Goal: Task Accomplishment & Management: Complete application form

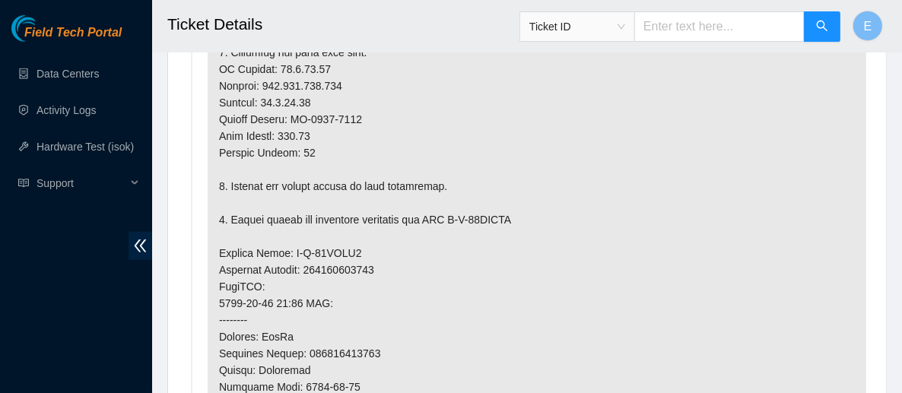
scroll to position [832, 0]
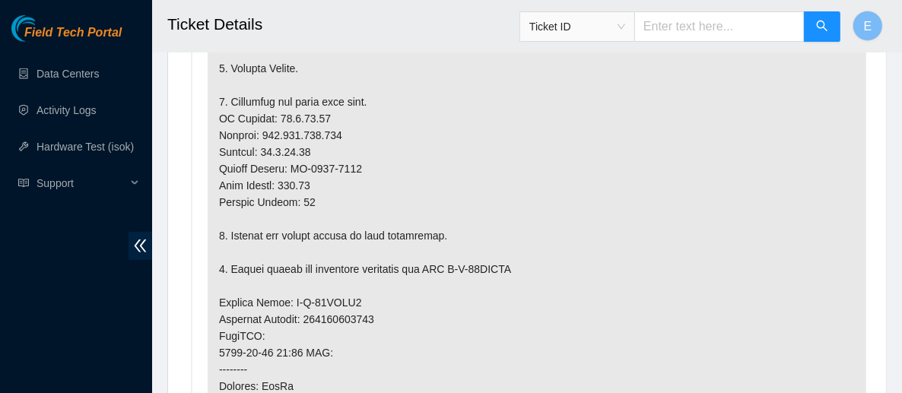
click at [804, 190] on p at bounding box center [537, 303] width 658 height 876
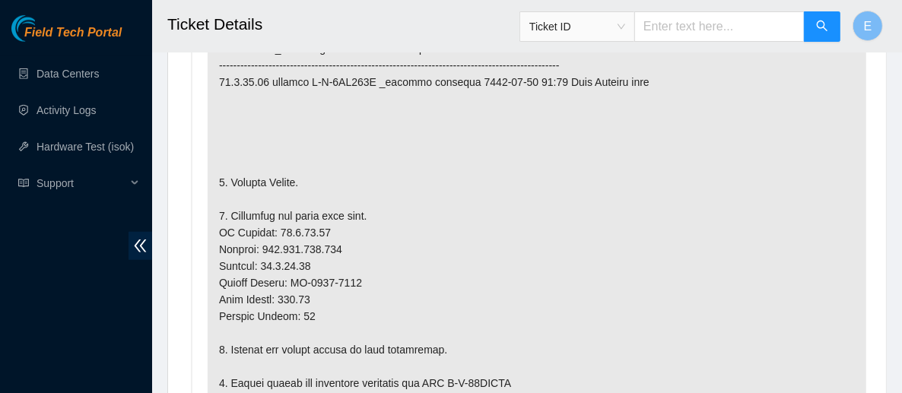
scroll to position [717, 0]
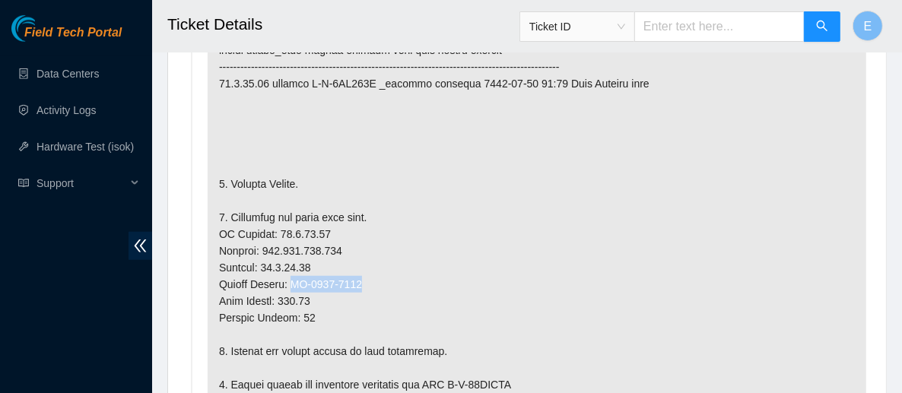
drag, startPoint x: 369, startPoint y: 278, endPoint x: 295, endPoint y: 279, distance: 73.7
copy p "MX-2121-0138"
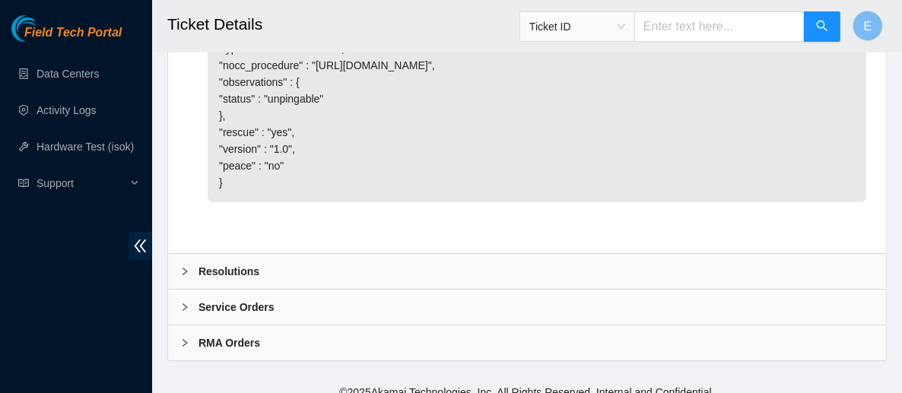
scroll to position [3320, 0]
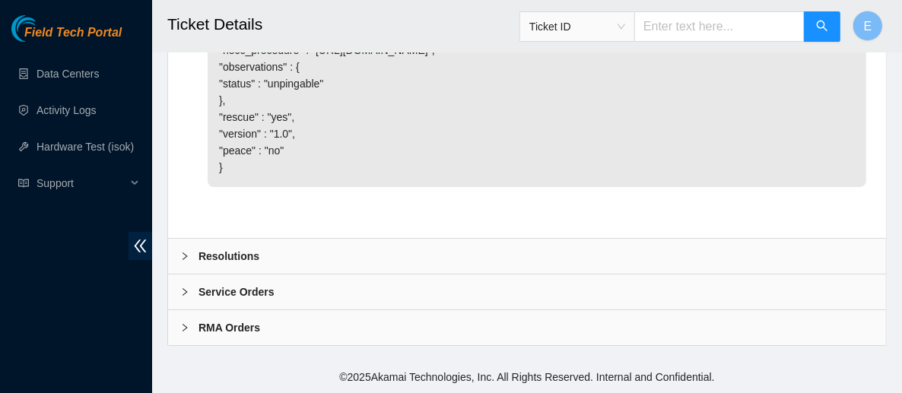
click at [464, 246] on div "Resolutions" at bounding box center [527, 256] width 718 height 35
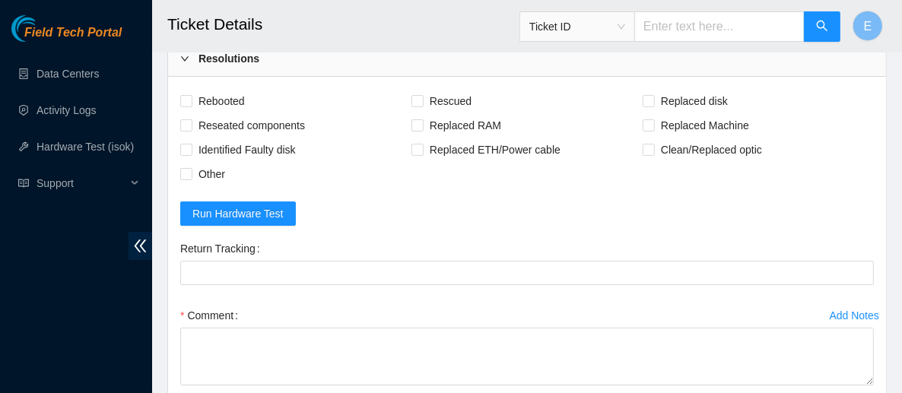
scroll to position [3475, 0]
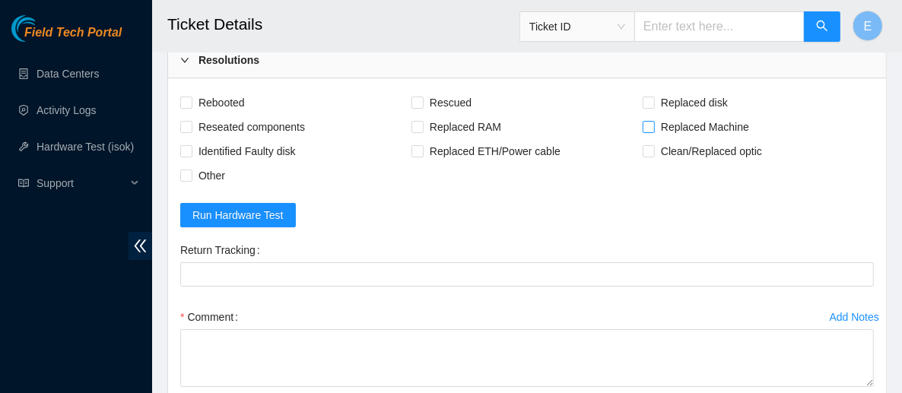
click at [655, 133] on span at bounding box center [648, 127] width 12 height 12
click at [653, 132] on input "Replaced Machine" at bounding box center [647, 126] width 11 height 11
checkbox input "true"
click at [430, 115] on span "Rescued" at bounding box center [450, 102] width 54 height 24
click at [422, 107] on input "Rescued" at bounding box center [416, 102] width 11 height 11
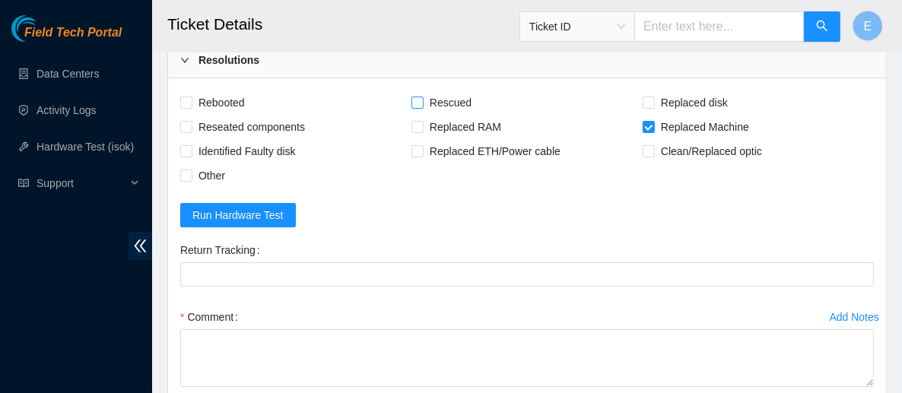
checkbox input "true"
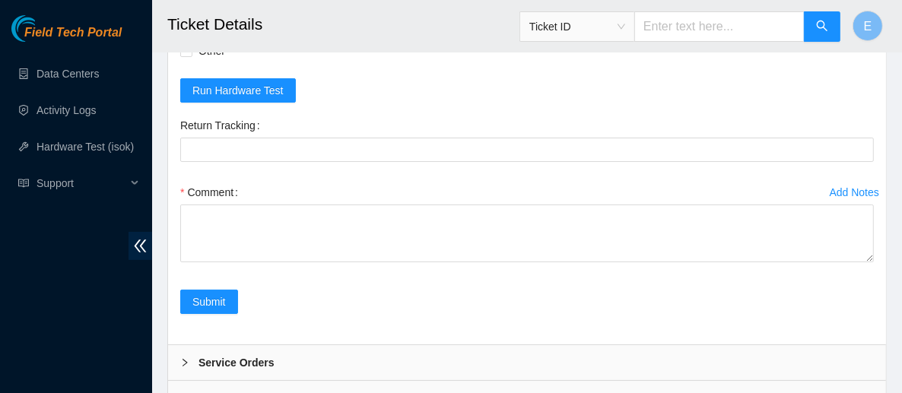
scroll to position [3607, 0]
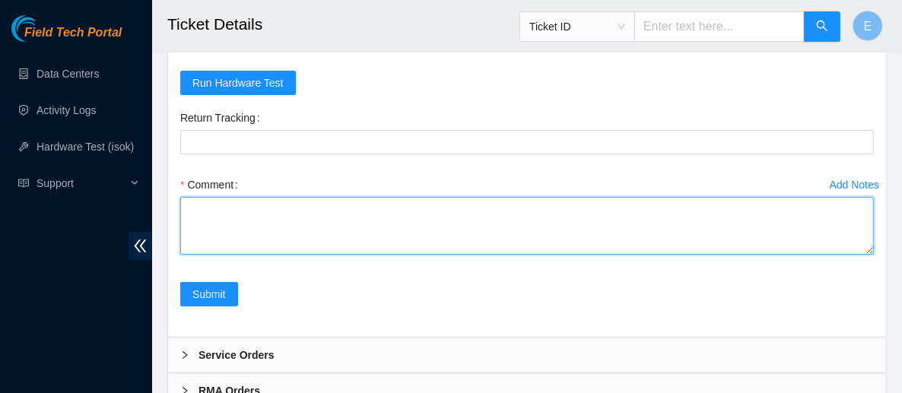
click at [369, 255] on textarea "Comment" at bounding box center [526, 226] width 693 height 58
paste textarea "Powered down server Replaced server sn: With new server sn: Rescued and Configu…"
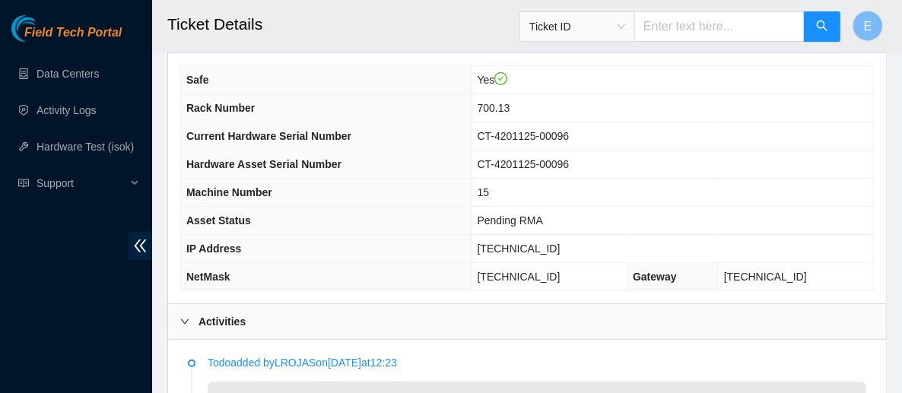
scroll to position [312, 0]
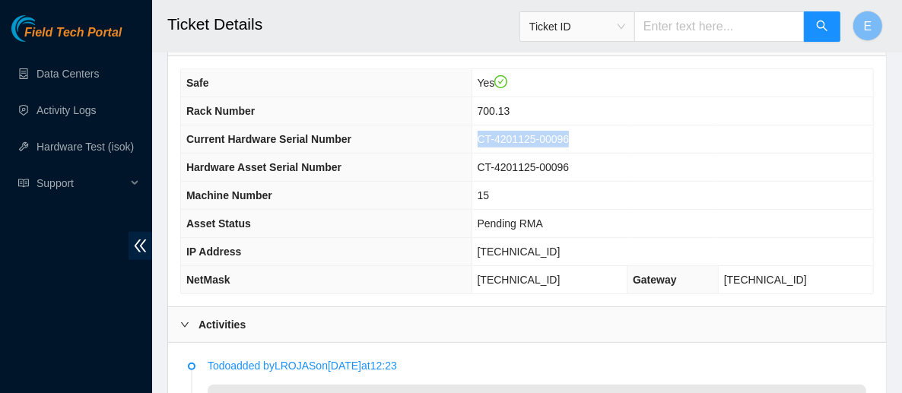
drag, startPoint x: 607, startPoint y: 138, endPoint x: 513, endPoint y: 138, distance: 94.3
click at [513, 138] on td "CT-4201125-00096" at bounding box center [671, 139] width 401 height 28
copy span "CT-4201125-00096"
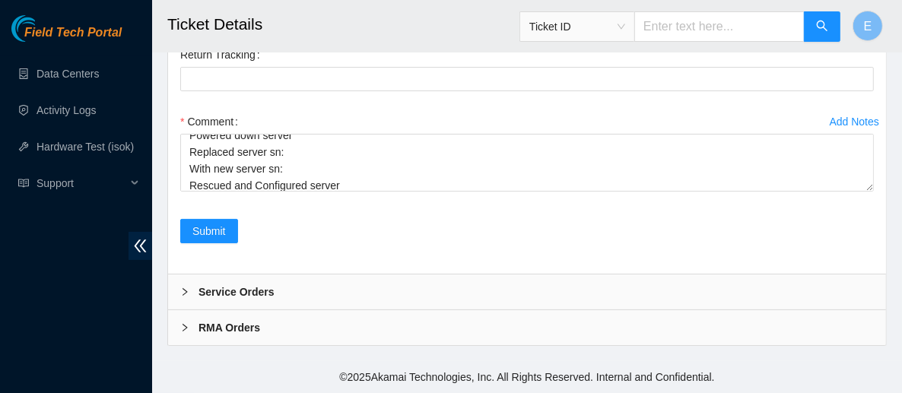
scroll to position [3674, 0]
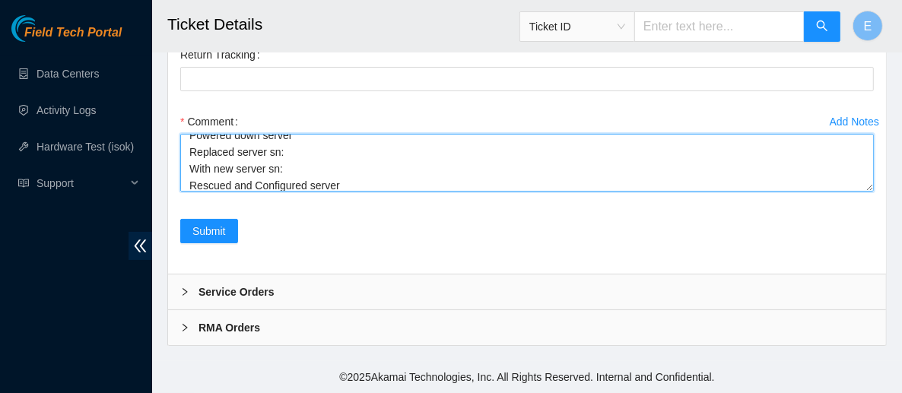
click at [299, 191] on textarea "Powered down server Replaced server sn: With new server sn: Rescued and Configu…" at bounding box center [526, 163] width 693 height 58
paste textarea "CT-4201125-00096"
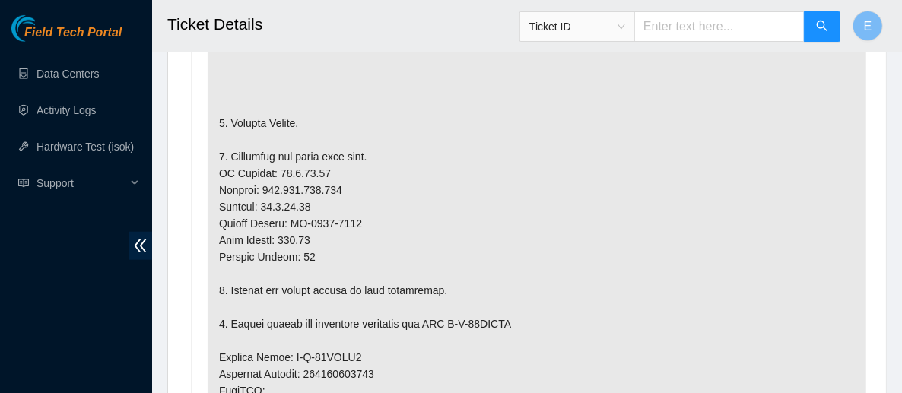
scroll to position [782, 0]
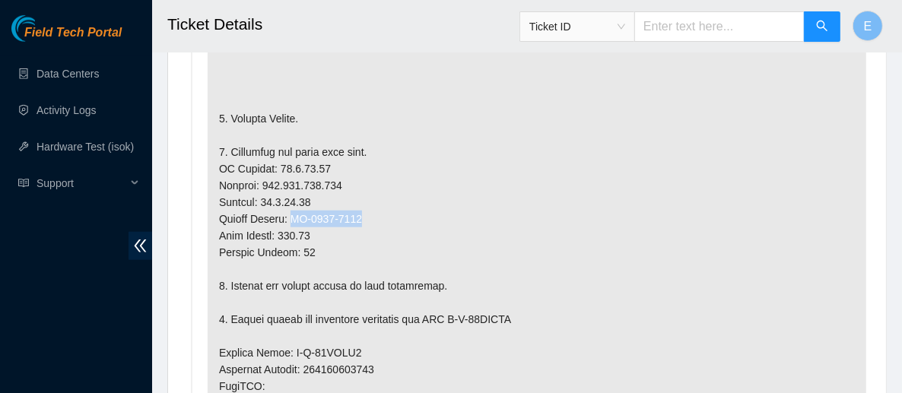
drag, startPoint x: 362, startPoint y: 213, endPoint x: 295, endPoint y: 214, distance: 66.9
click at [295, 214] on p at bounding box center [537, 353] width 658 height 876
copy p "MX-2121-0138"
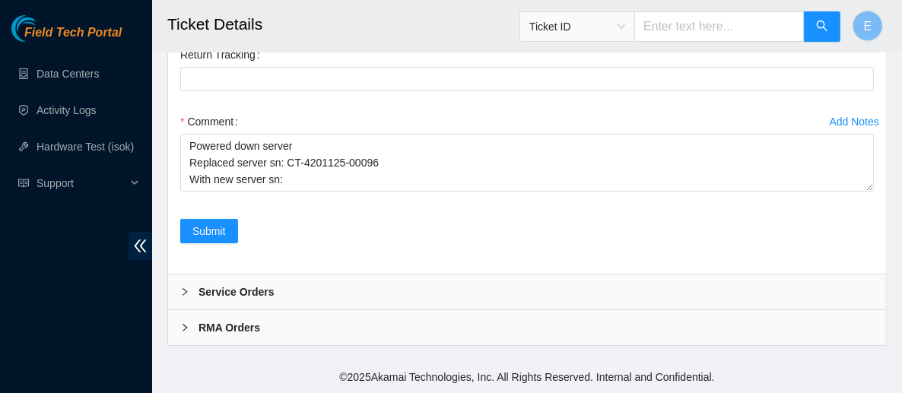
scroll to position [3710, 0]
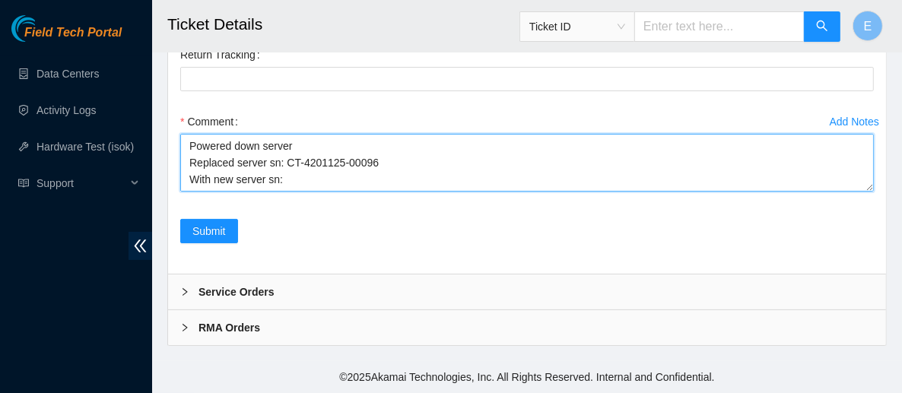
click at [296, 187] on textarea "Powered down server Replaced server sn: CT-4201125-00096 With new server sn: Re…" at bounding box center [526, 163] width 693 height 58
paste textarea "MX-2121-0138"
click at [280, 181] on textarea "Powered down server Replaced server sn: CT-4201125-00096 With new server sn:MX-…" at bounding box center [526, 163] width 693 height 58
type textarea "Powered down server Replaced server sn: CT-4201125-00096 With new server sn: MX…"
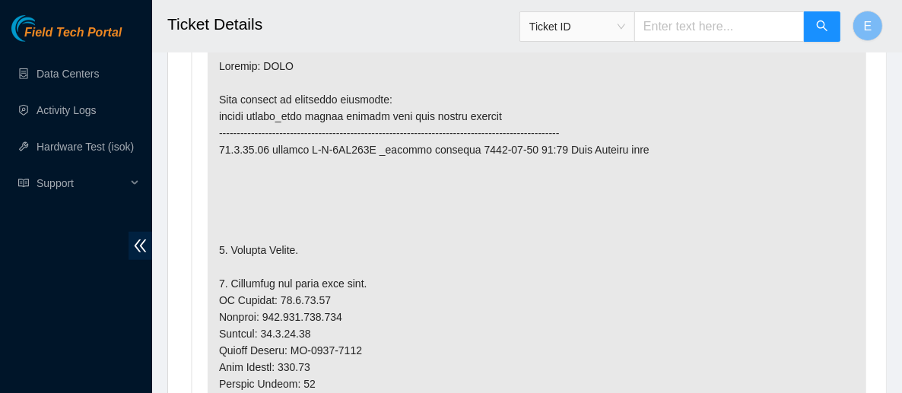
scroll to position [651, 0]
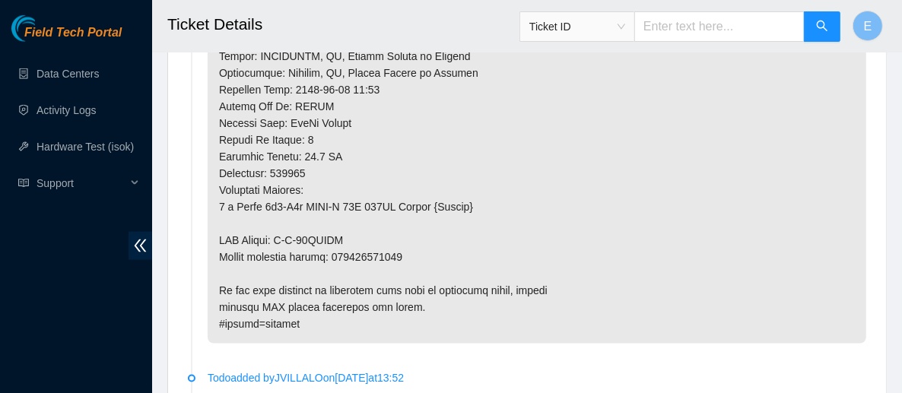
scroll to position [1230, 0]
drag, startPoint x: 410, startPoint y: 249, endPoint x: 334, endPoint y: 254, distance: 76.2
copy p "414739616311"
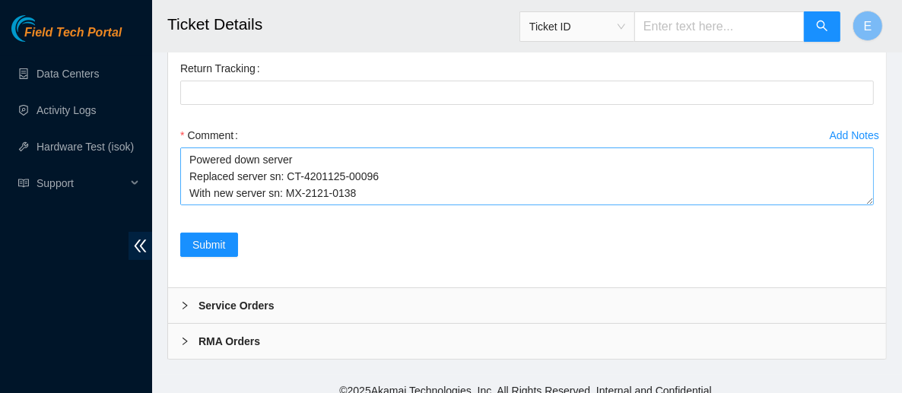
scroll to position [16, 0]
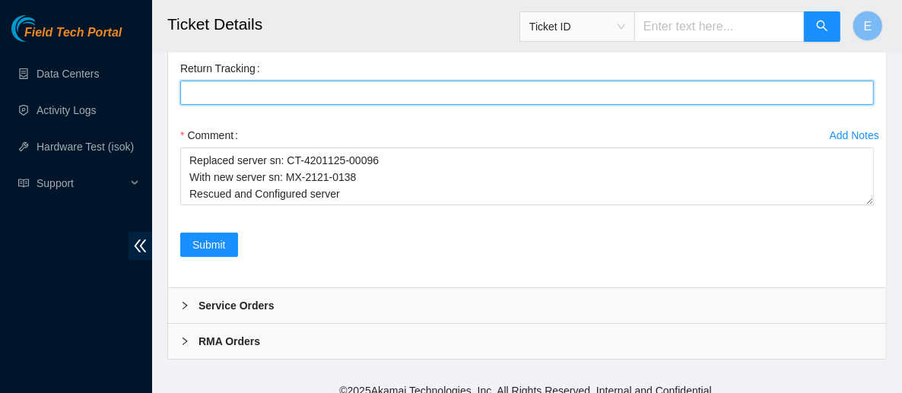
click at [280, 105] on Tracking "Return Tracking" at bounding box center [526, 93] width 693 height 24
paste Tracking "414739616311"
type Tracking "414739616311"
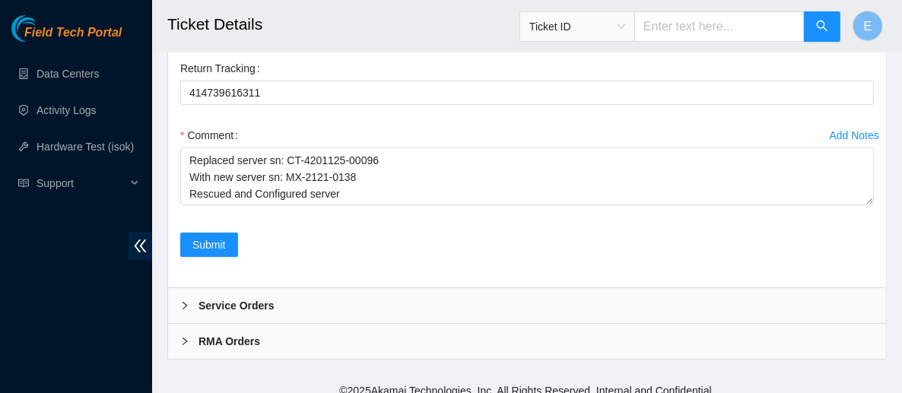
click at [563, 81] on div "Return Tracking" at bounding box center [526, 68] width 693 height 24
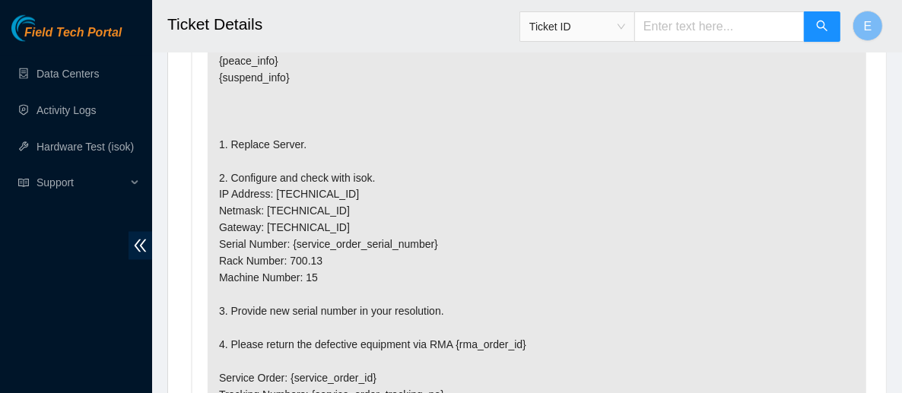
scroll to position [1602, 0]
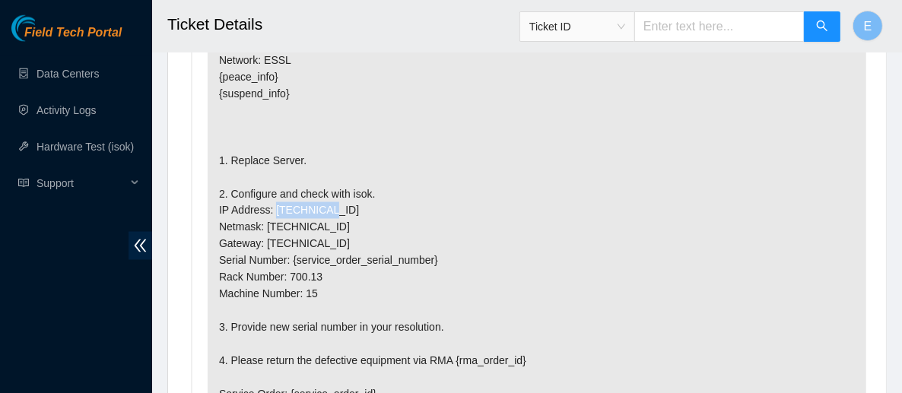
drag, startPoint x: 332, startPoint y: 201, endPoint x: 275, endPoint y: 204, distance: 57.1
click at [275, 204] on p "#!template=sts_automation_diagnosis:replace-server Network: ESSL {peace_info} {…" at bounding box center [537, 303] width 658 height 558
copy p "23.1.32.82"
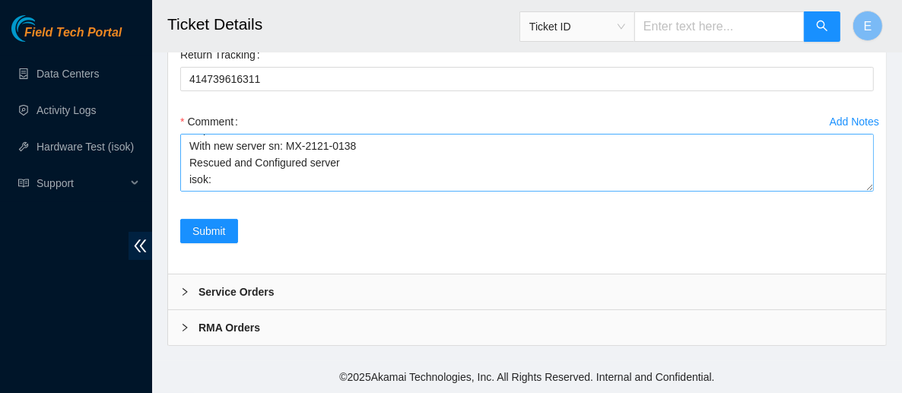
scroll to position [49, 0]
click at [364, 163] on textarea "Powered down server Replaced server sn: CT-4201125-00096 With new server sn: MX…" at bounding box center [526, 163] width 693 height 58
paste textarea "23.1.32.82 : passed: ok"
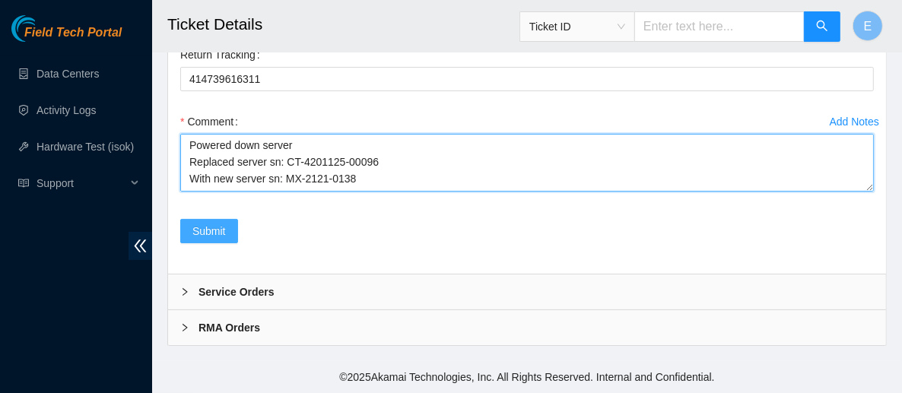
type textarea "Powered down server Replaced server sn: CT-4201125-00096 With new server sn: MX…"
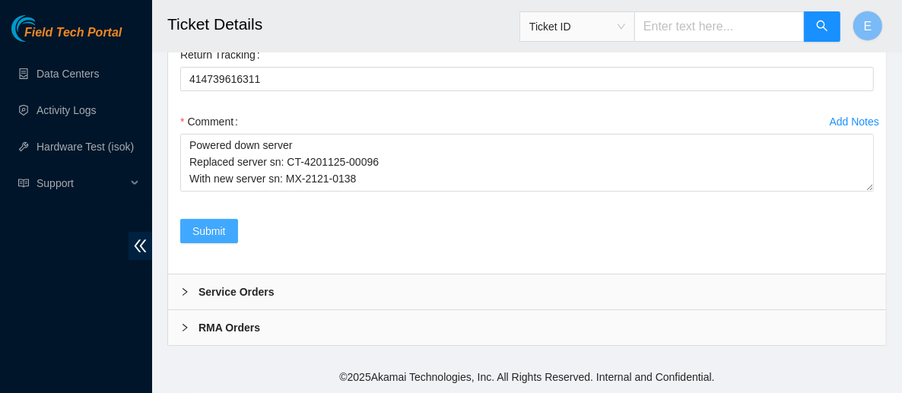
click at [221, 237] on span "Submit" at bounding box center [208, 231] width 33 height 17
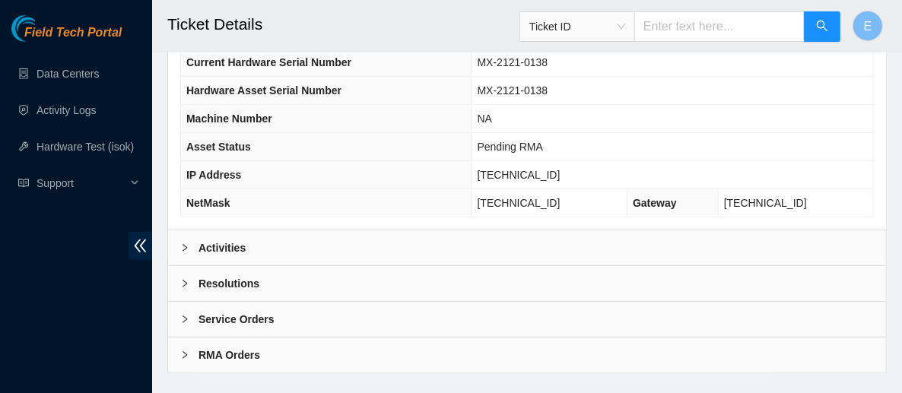
scroll to position [677, 0]
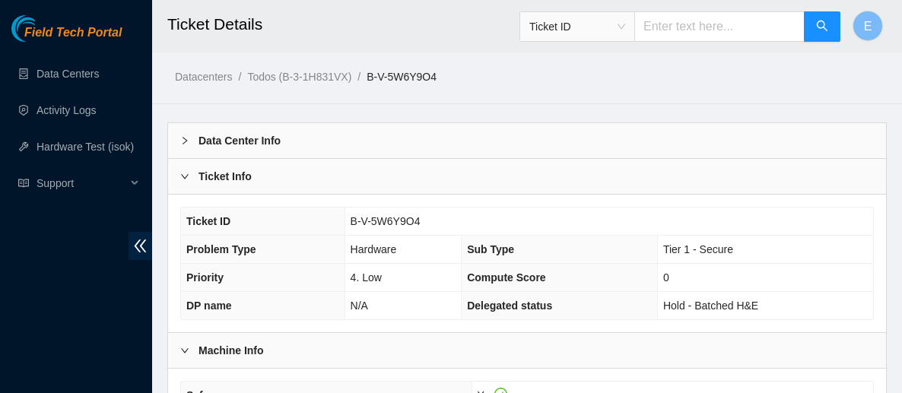
scroll to position [236, 0]
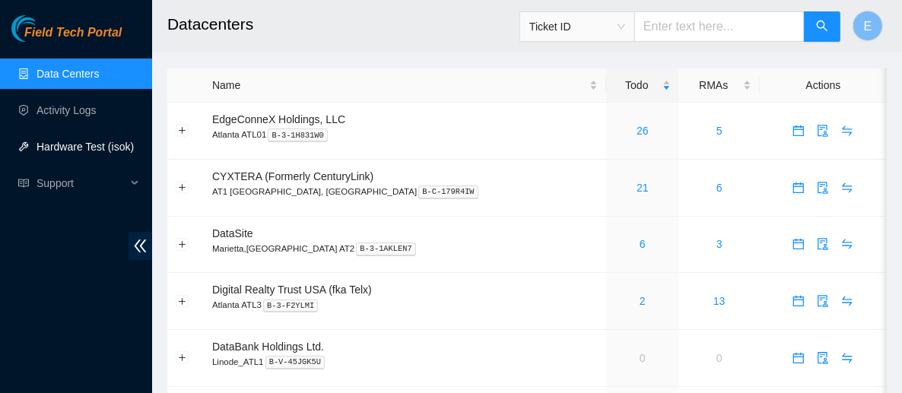
click at [113, 141] on link "Hardware Test (isok)" at bounding box center [84, 147] width 97 height 12
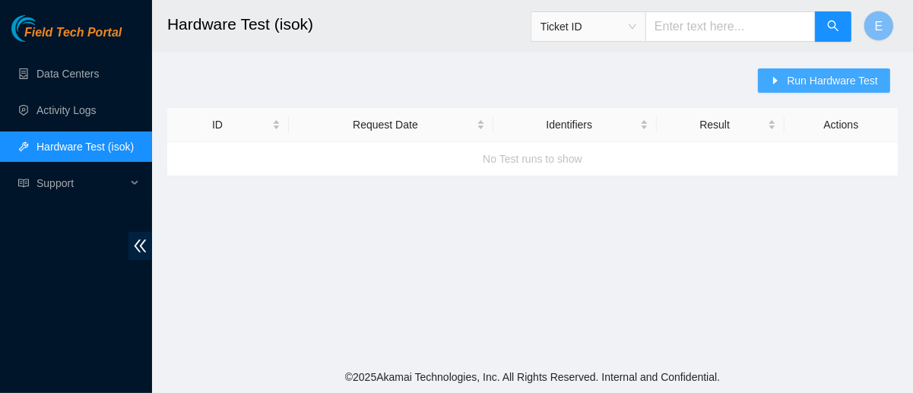
click at [787, 84] on button "Run Hardware Test" at bounding box center [824, 80] width 132 height 24
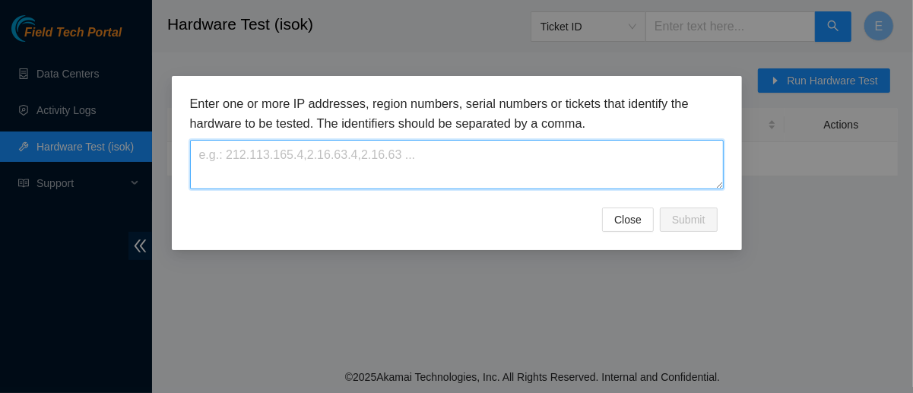
click at [466, 171] on textarea at bounding box center [457, 164] width 534 height 49
paste textarea "[TECHNICAL_ID]"
type textarea "[TECHNICAL_ID]"
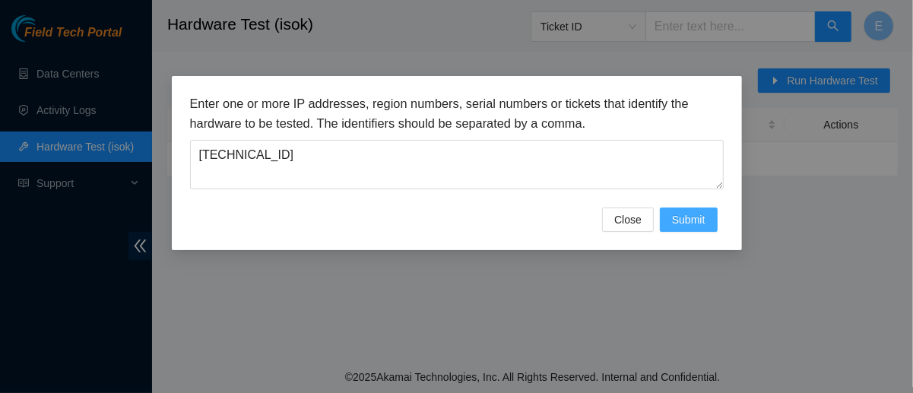
click at [677, 217] on span "Submit" at bounding box center [688, 219] width 33 height 17
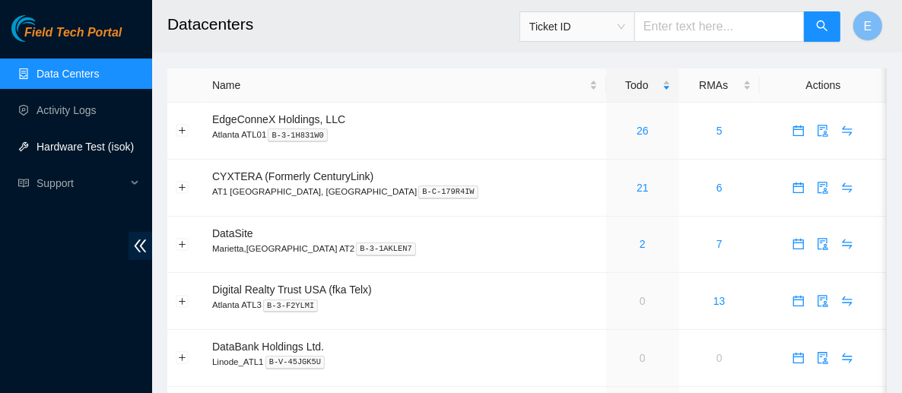
click at [99, 153] on link "Hardware Test (isok)" at bounding box center [84, 147] width 97 height 12
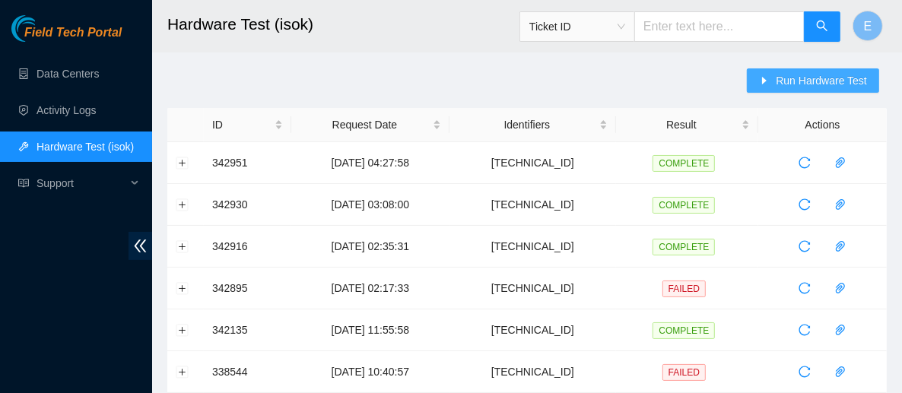
click at [821, 83] on span "Run Hardware Test" at bounding box center [820, 80] width 91 height 17
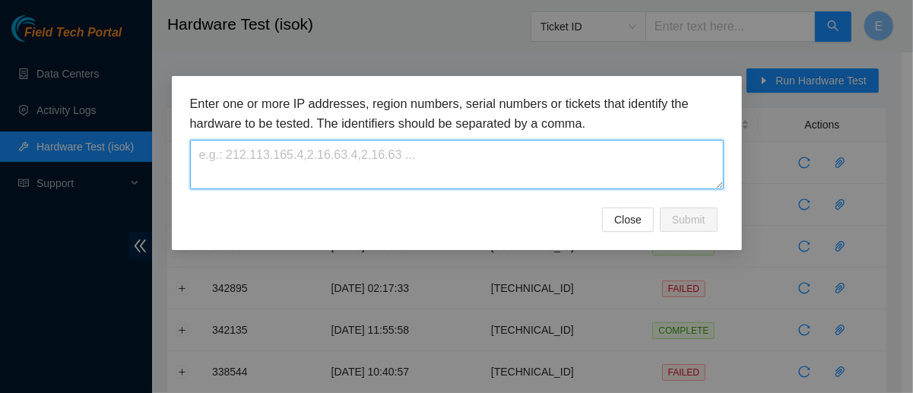
click at [475, 160] on textarea at bounding box center [457, 164] width 534 height 49
paste textarea "23.1.32.82"
type textarea "23.1.32.82"
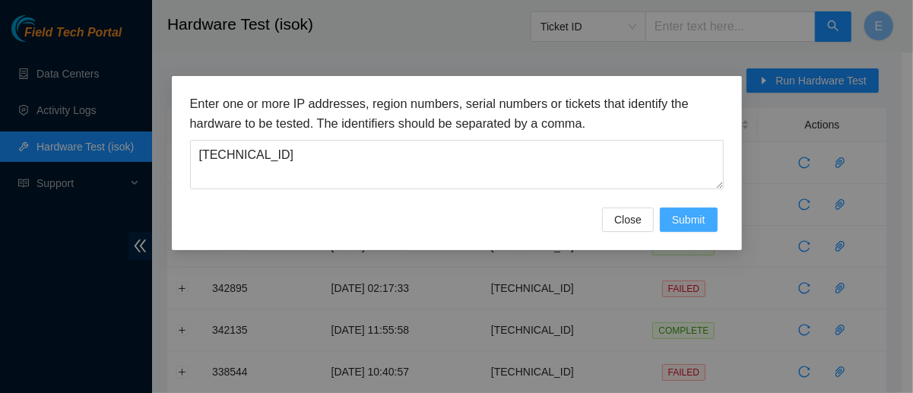
click at [677, 218] on span "Submit" at bounding box center [688, 219] width 33 height 17
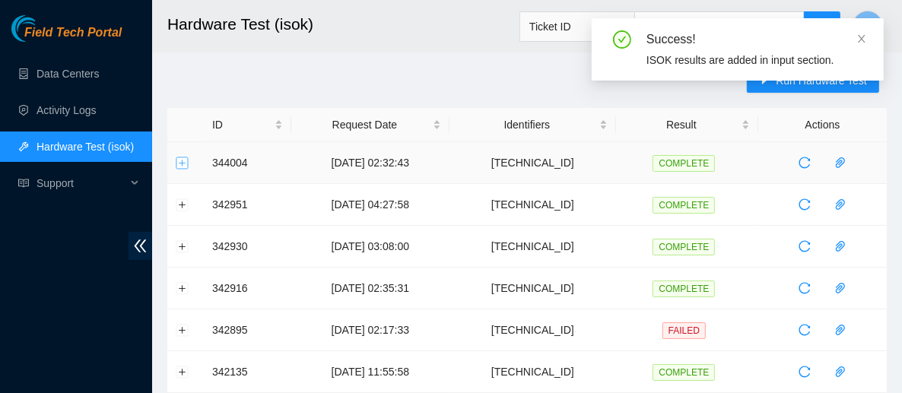
click at [182, 166] on button "Expand row" at bounding box center [182, 163] width 12 height 12
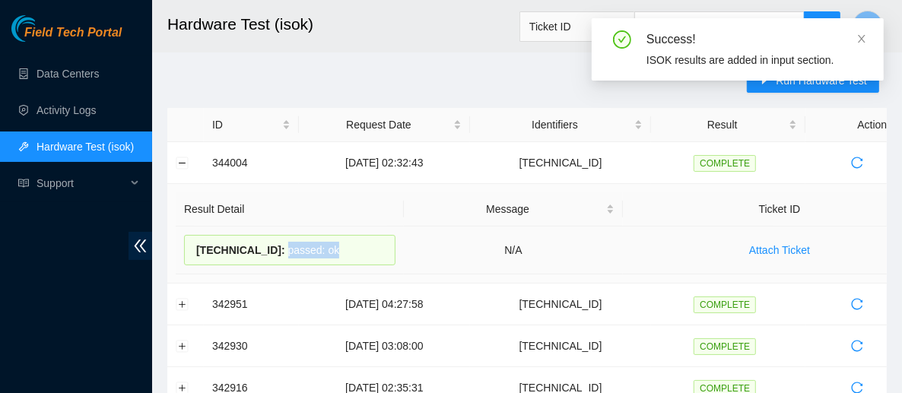
drag, startPoint x: 304, startPoint y: 242, endPoint x: 254, endPoint y: 255, distance: 51.6
click at [255, 255] on div "23.1.32.82 : passed: ok" at bounding box center [289, 250] width 211 height 30
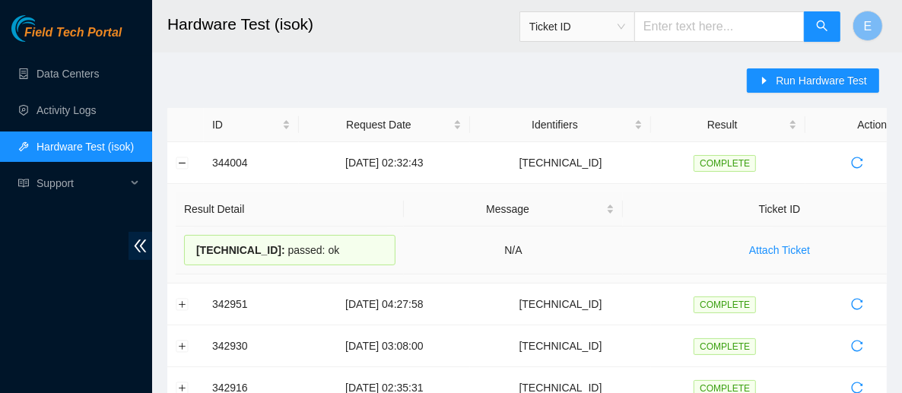
click at [317, 255] on div "23.1.32.82 : passed: ok" at bounding box center [289, 250] width 211 height 30
drag, startPoint x: 312, startPoint y: 251, endPoint x: 198, endPoint y: 255, distance: 113.3
click at [198, 255] on div "23.1.32.82 : passed: ok" at bounding box center [289, 250] width 211 height 30
copy div "23.1.32.82 : passed: ok"
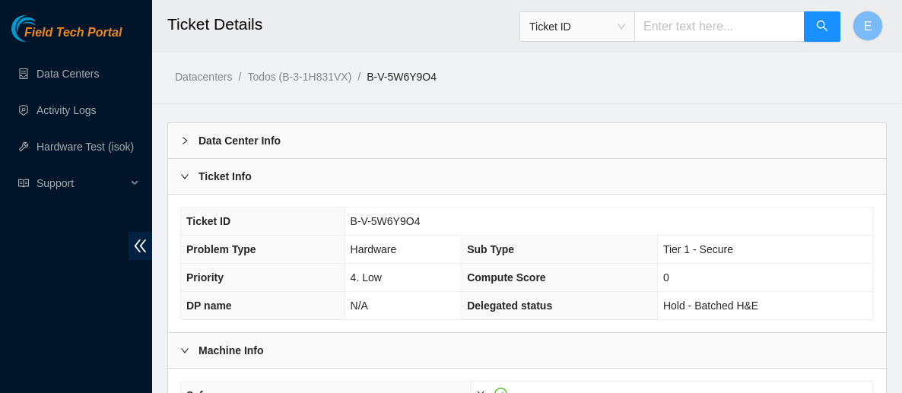
scroll to position [236, 0]
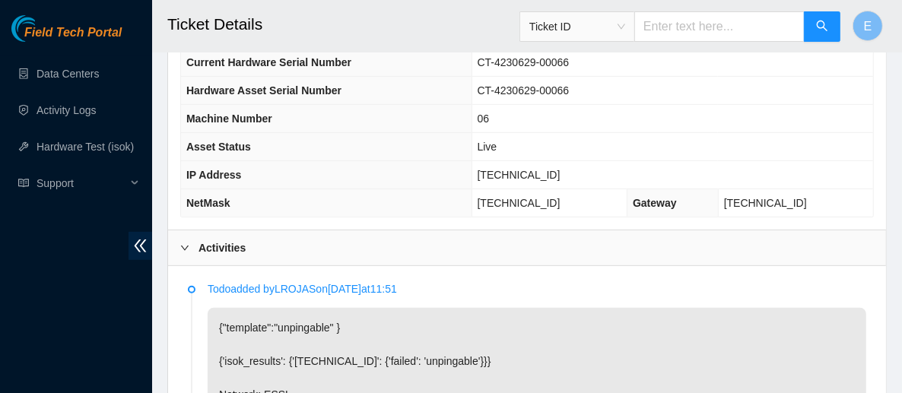
scroll to position [354, 0]
